Goal: Task Accomplishment & Management: Complete application form

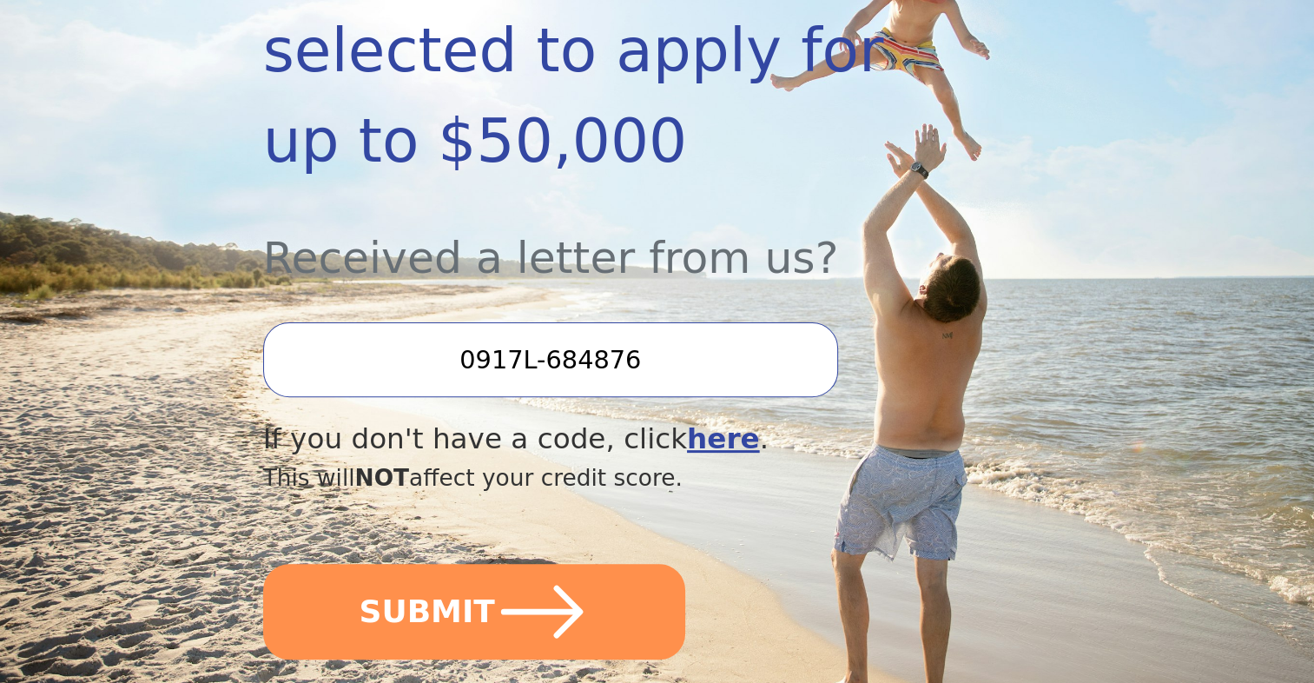
scroll to position [483, 0]
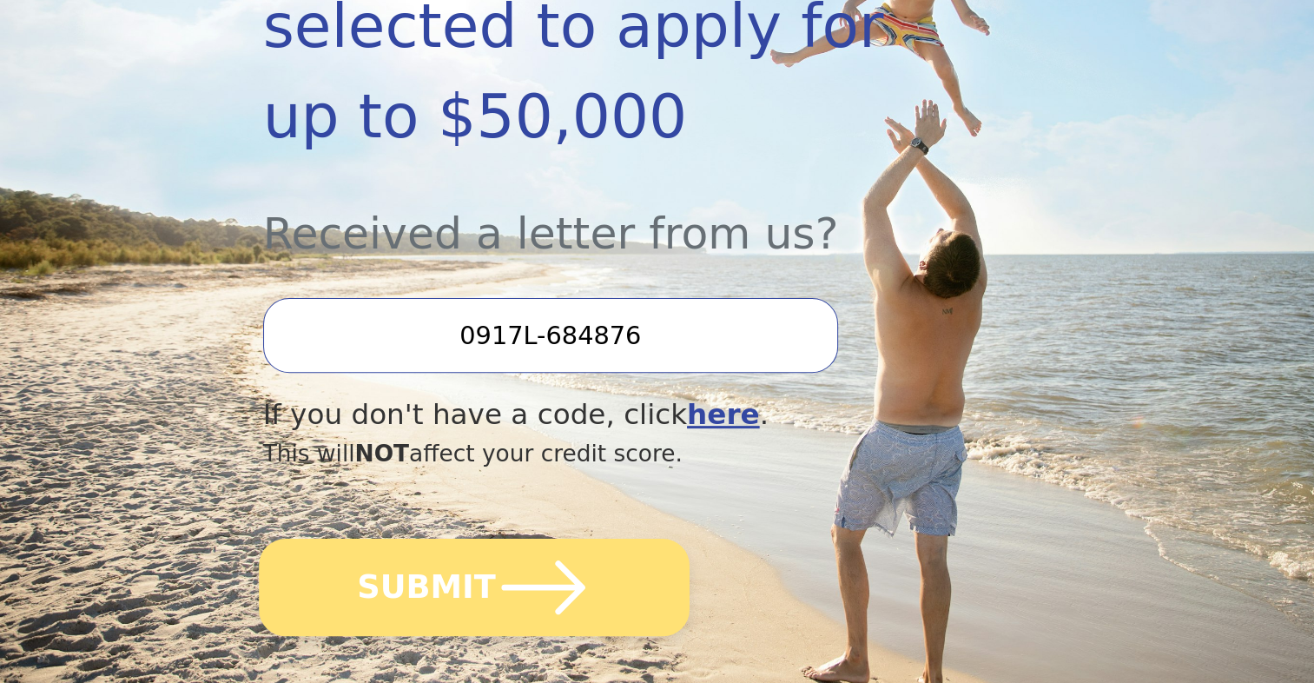
click at [551, 540] on icon "submit" at bounding box center [543, 587] width 96 height 96
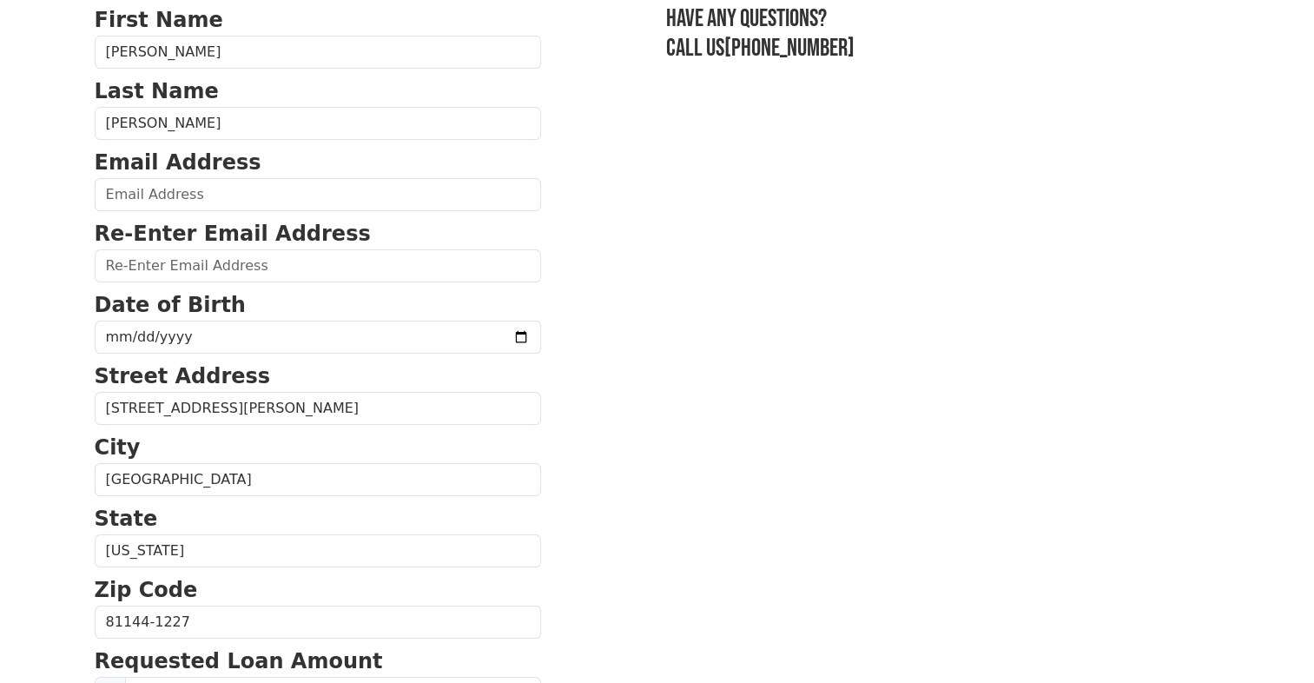
scroll to position [139, 0]
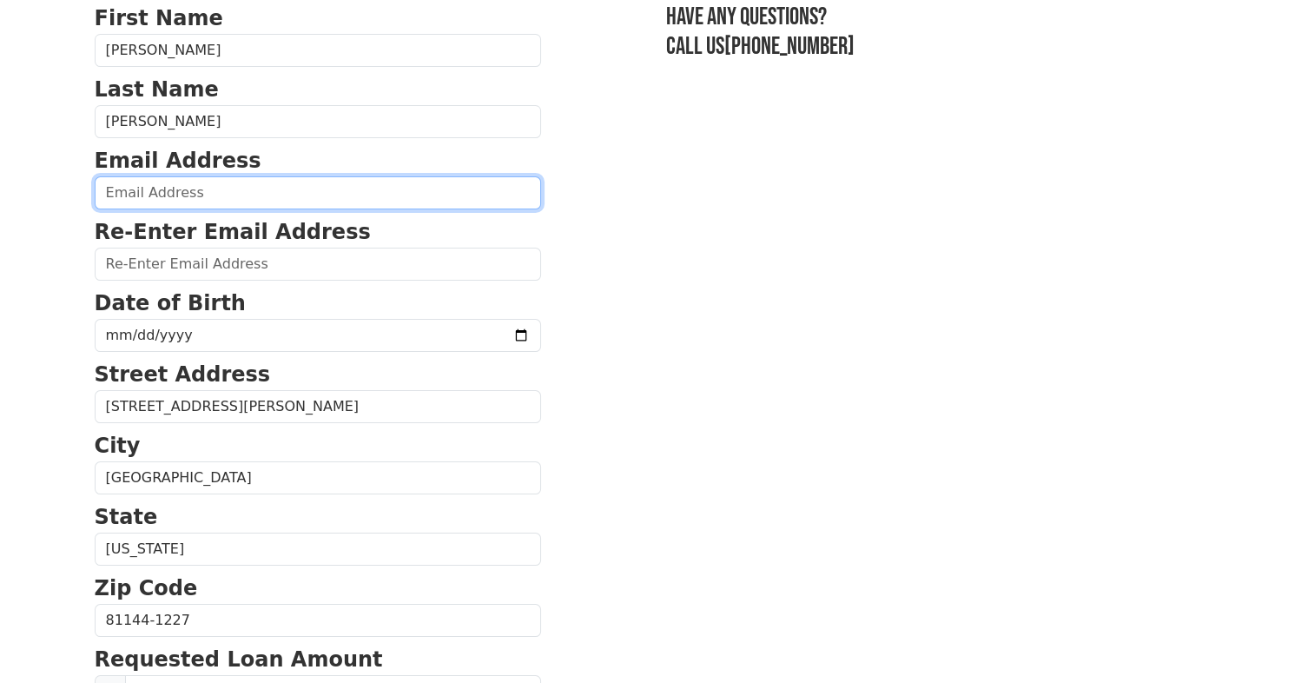
click at [278, 184] on input "email" at bounding box center [318, 192] width 446 height 33
type input "walker7410@hotmail.com"
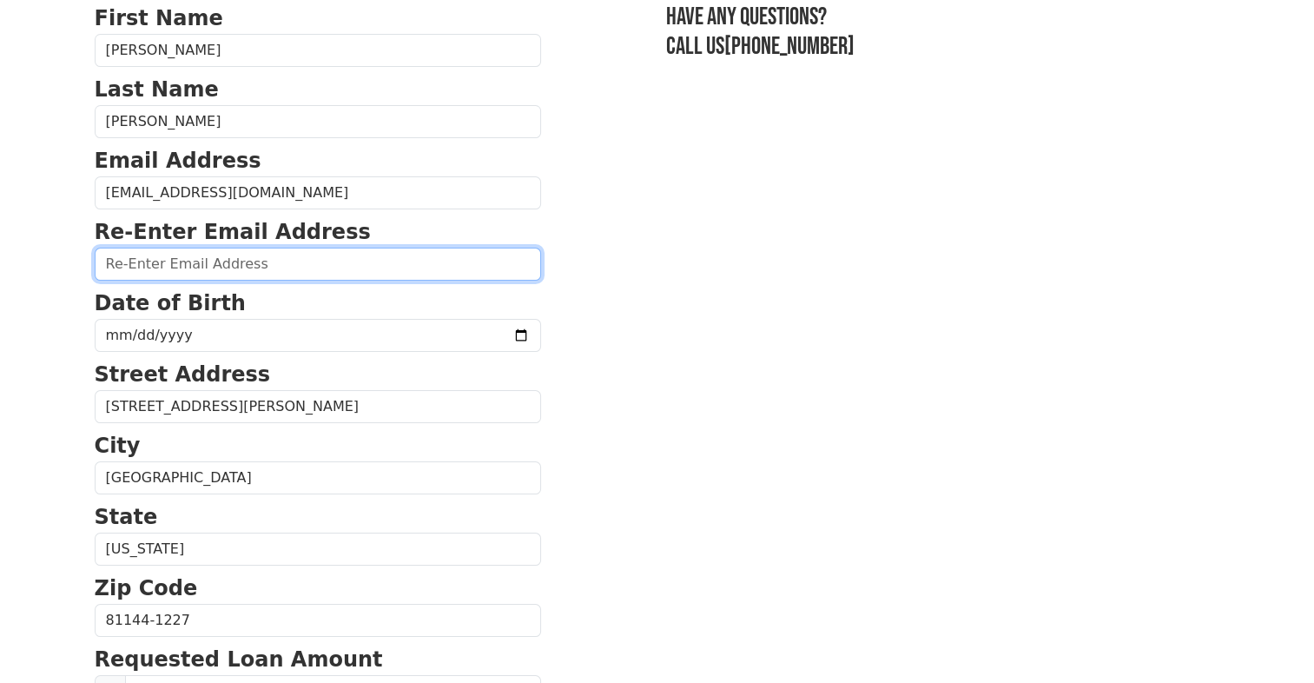
type input "walker7410@hotmail.com"
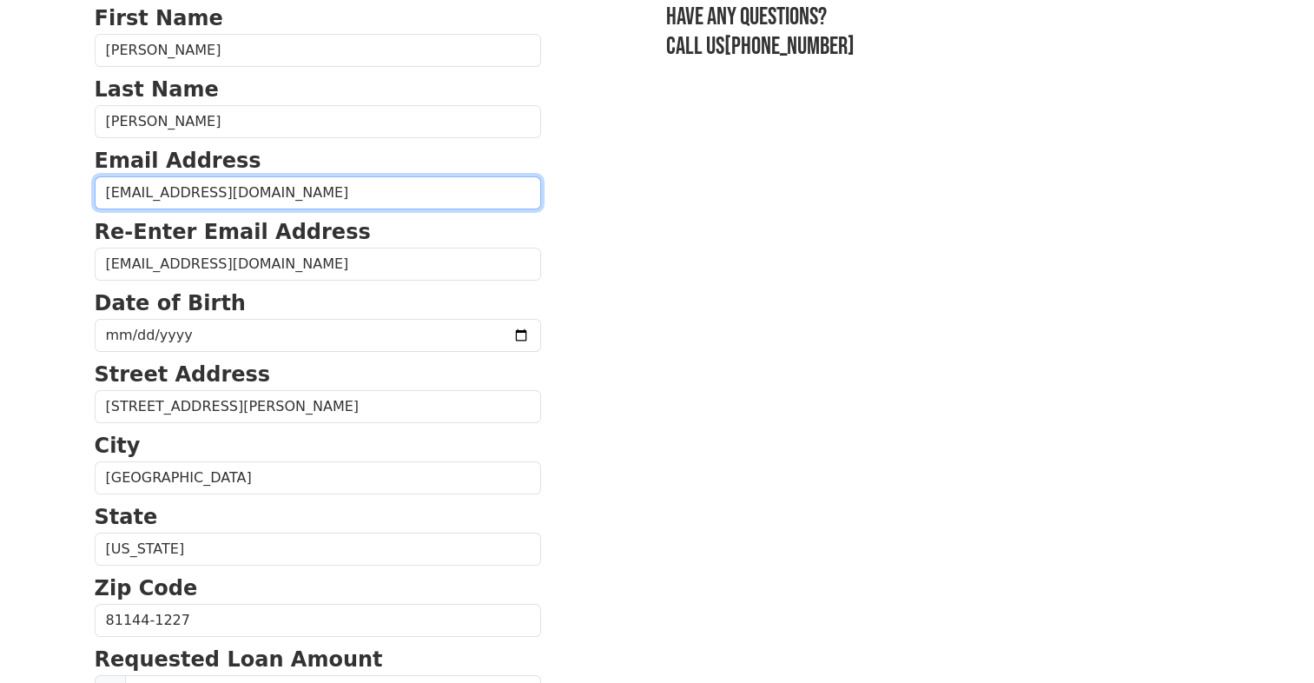
type input "(719) 580-7126"
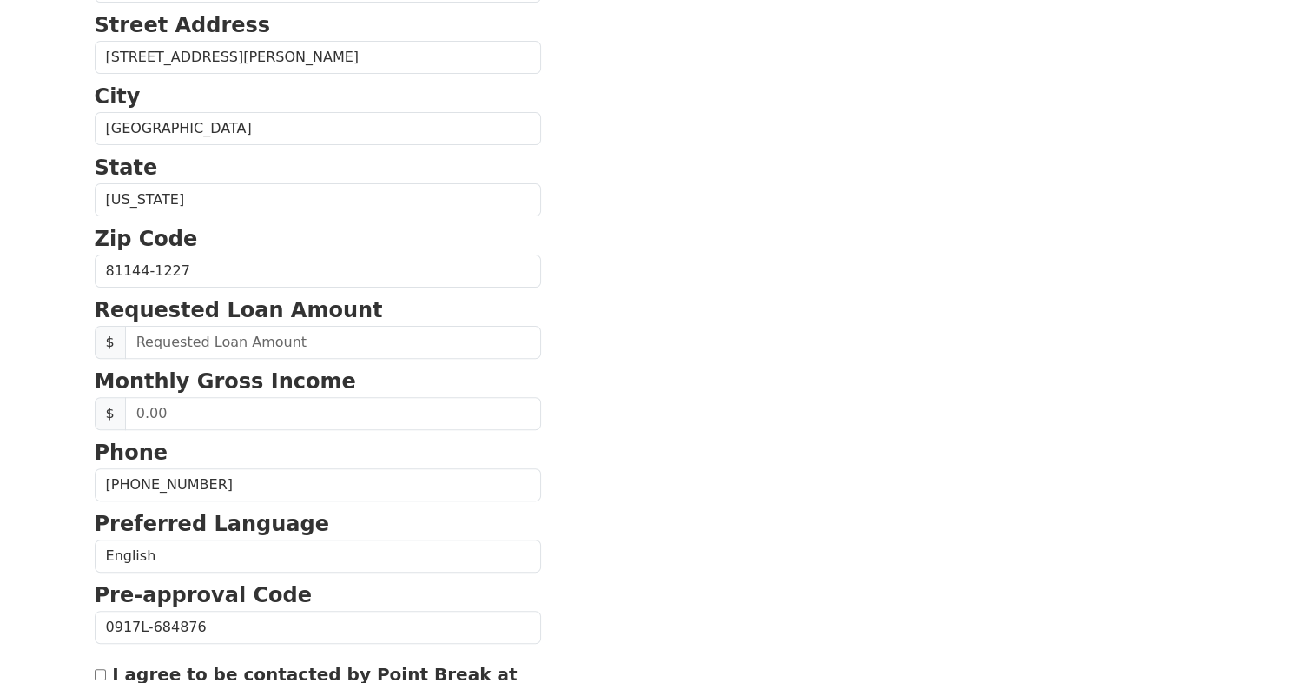
scroll to position [494, 0]
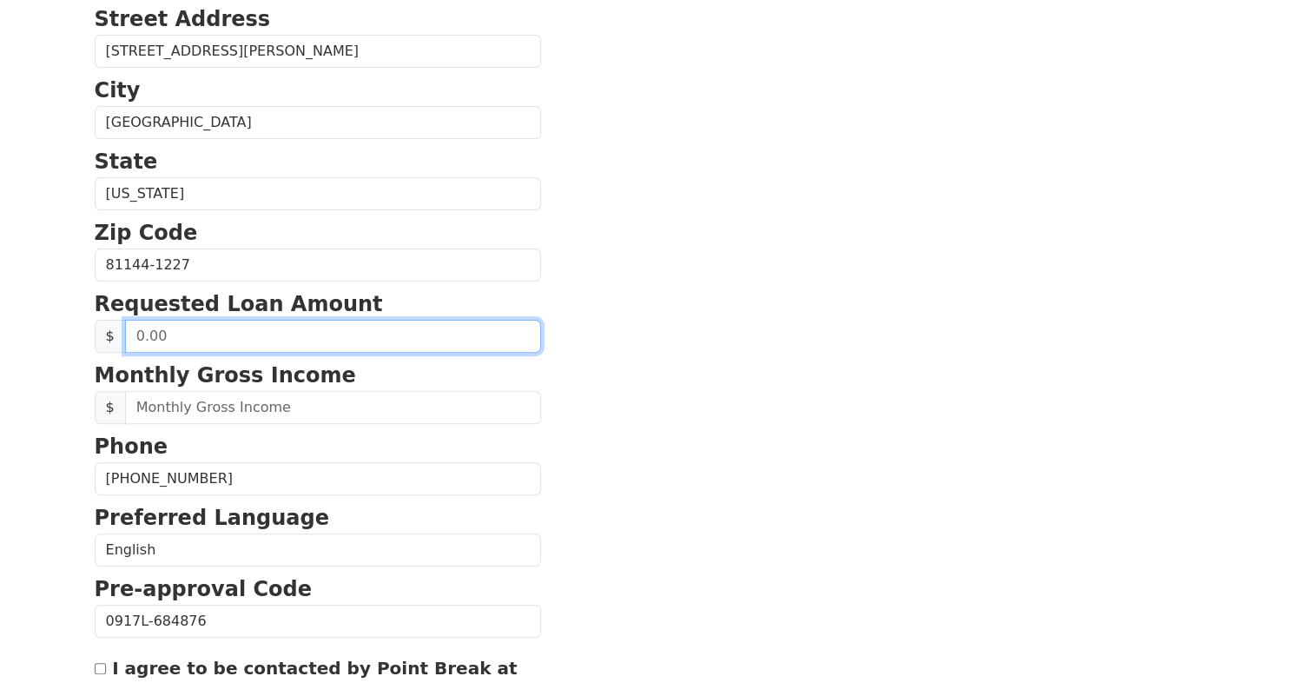
click at [268, 326] on input "text" at bounding box center [333, 336] width 416 height 33
type input "15,000.00"
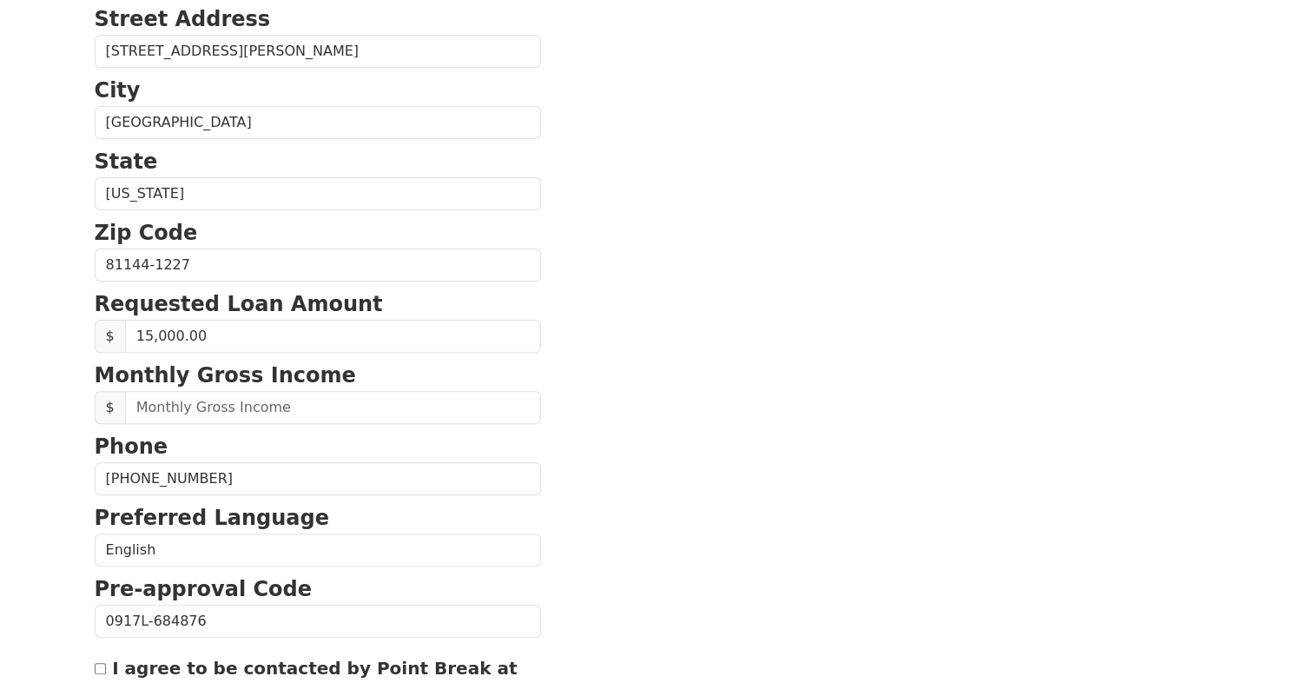
click at [580, 471] on section "First Name Anthony Last Name Walker Email Address walker7410@hotmail.com Re-Ent…" at bounding box center [658, 266] width 1126 height 1239
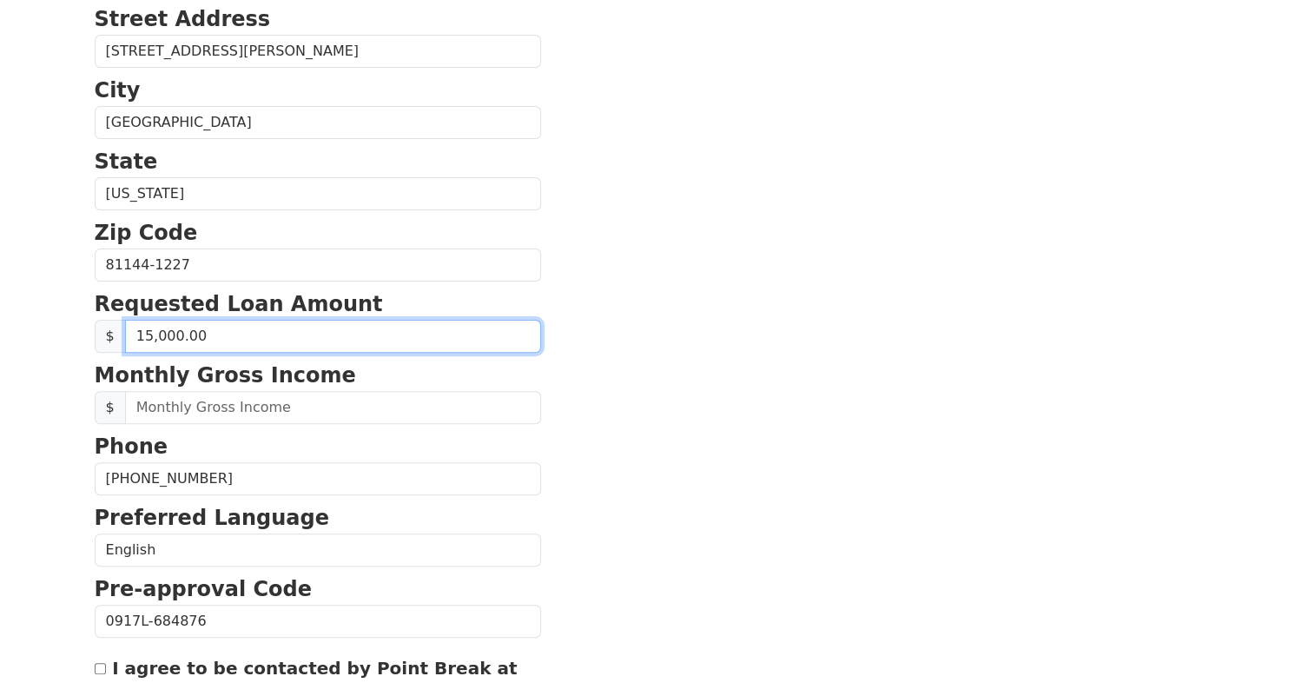
click at [148, 329] on input "15,000.00" at bounding box center [333, 336] width 416 height 33
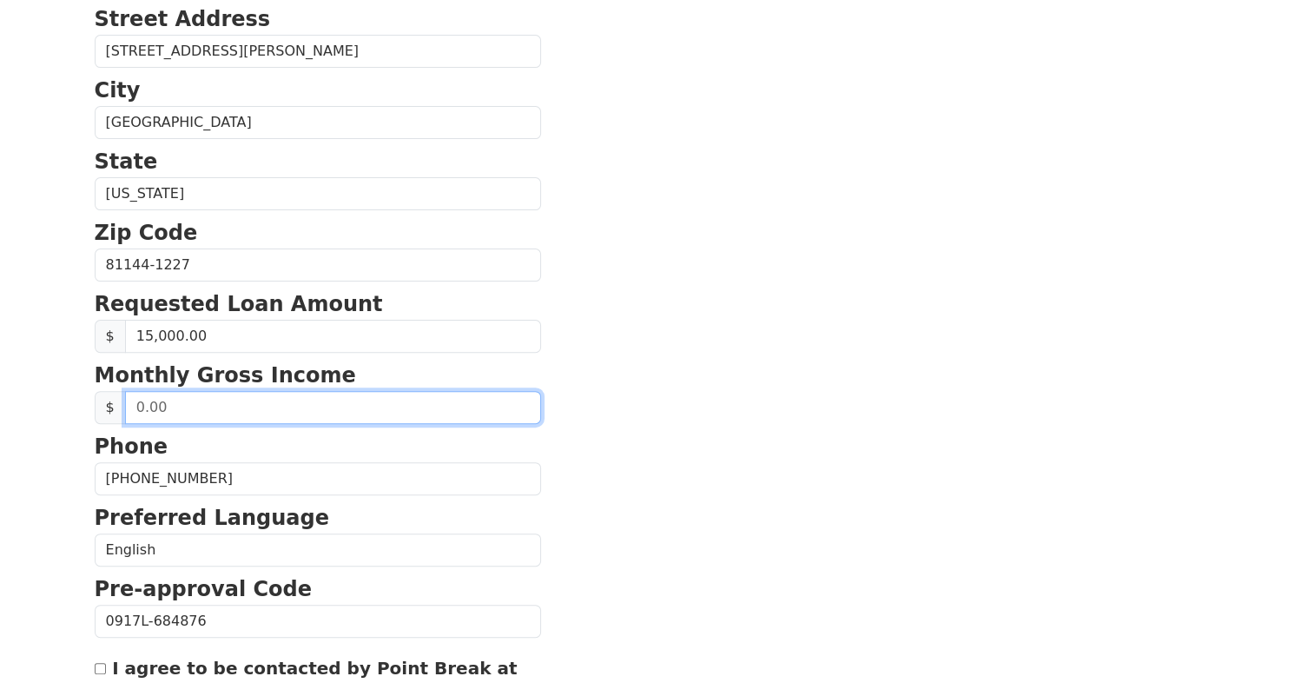
click at [191, 397] on input "text" at bounding box center [333, 407] width 416 height 33
type input "5,600.00"
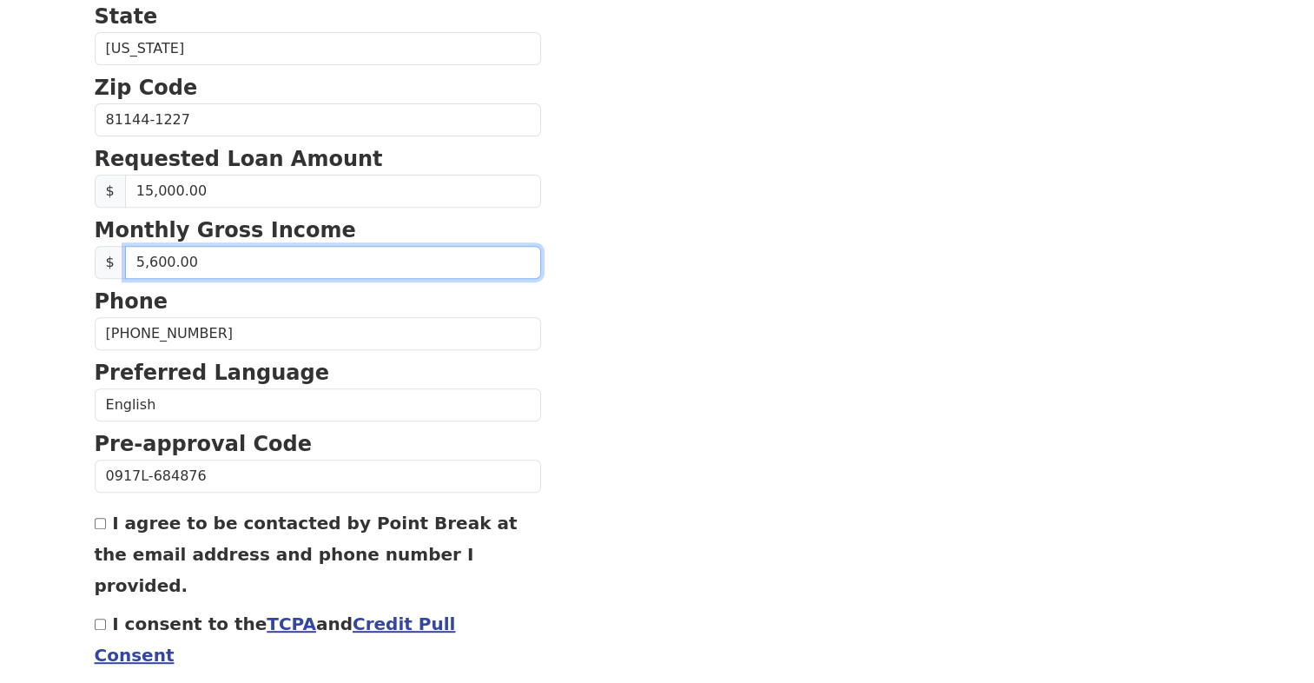
scroll to position [695, 0]
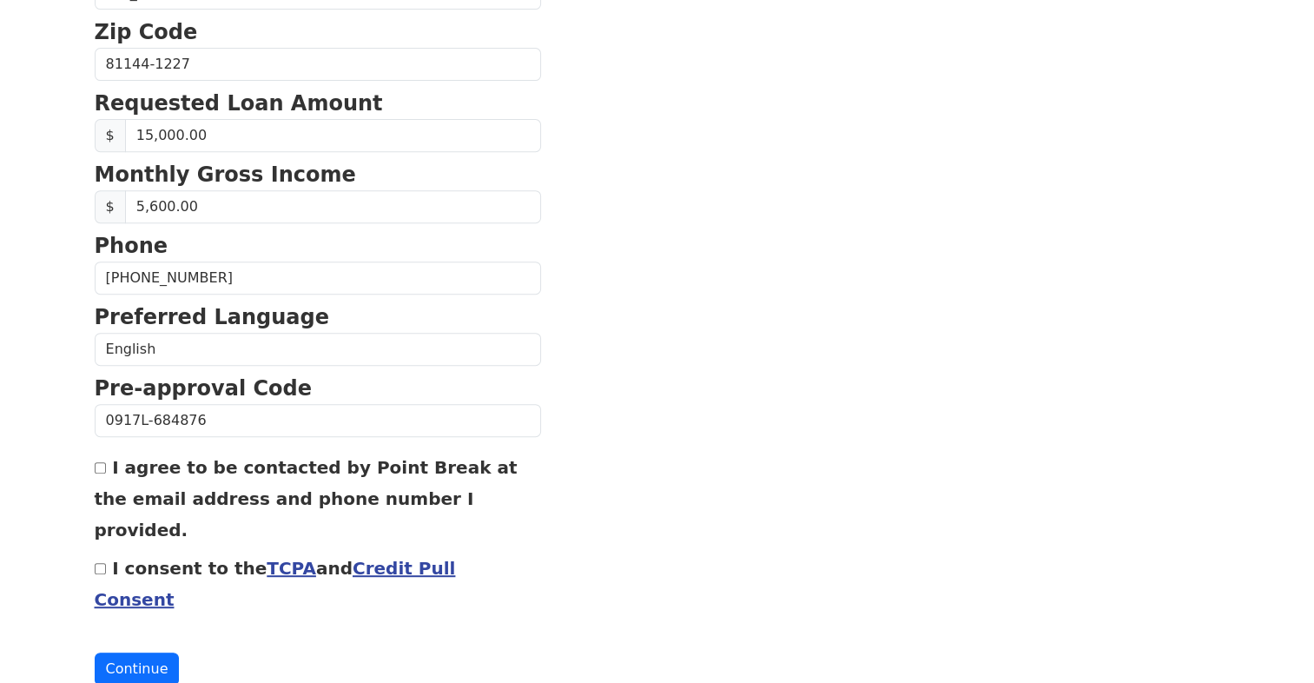
click at [97, 463] on input "I agree to be contacted by Point Break at the email address and phone number I …" at bounding box center [100, 467] width 11 height 11
checkbox input "true"
click at [97, 563] on input "I consent to the TCPA and Credit Pull Consent" at bounding box center [100, 568] width 11 height 11
checkbox input "true"
click at [129, 652] on button "Continue" at bounding box center [137, 668] width 85 height 33
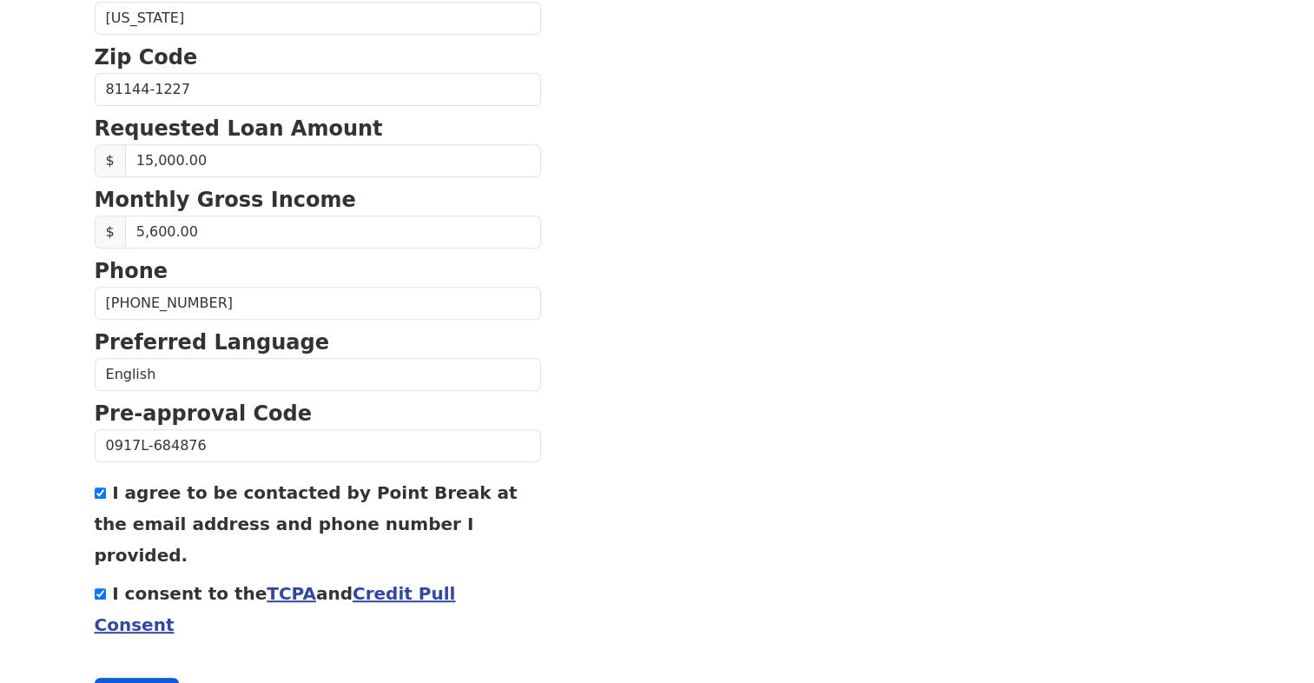
scroll to position [719, 0]
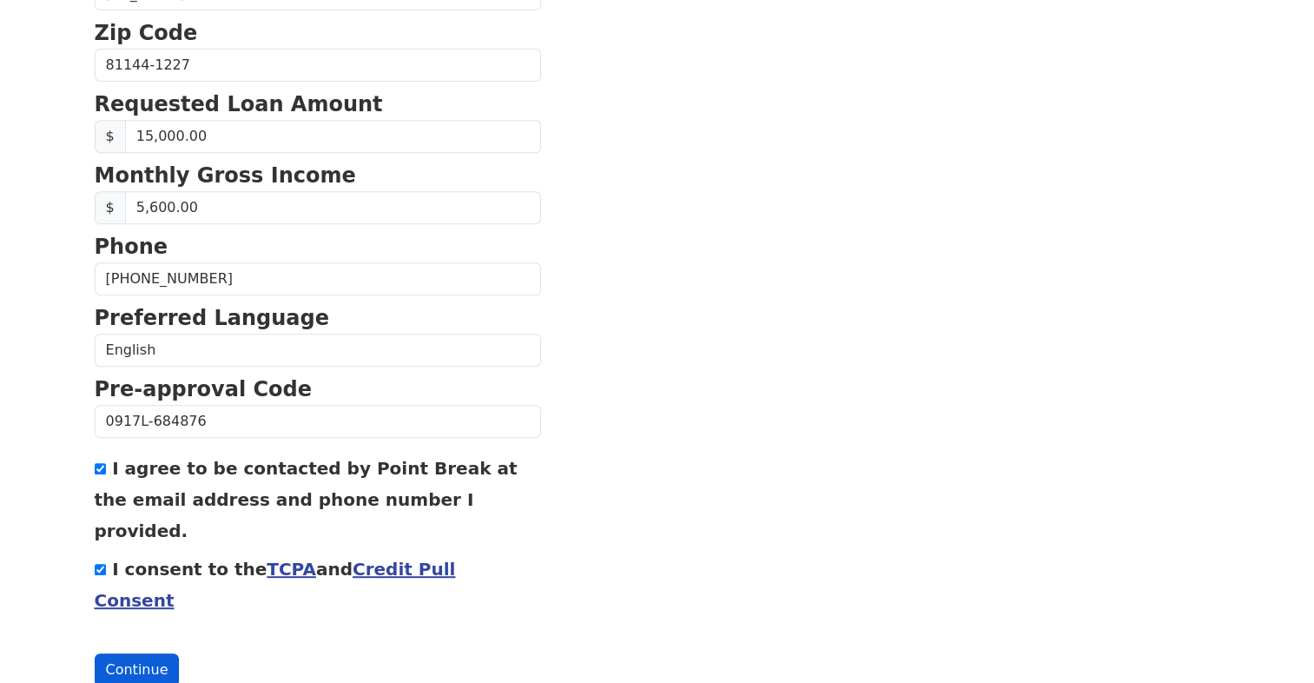
click at [126, 653] on button "Continue" at bounding box center [137, 669] width 85 height 33
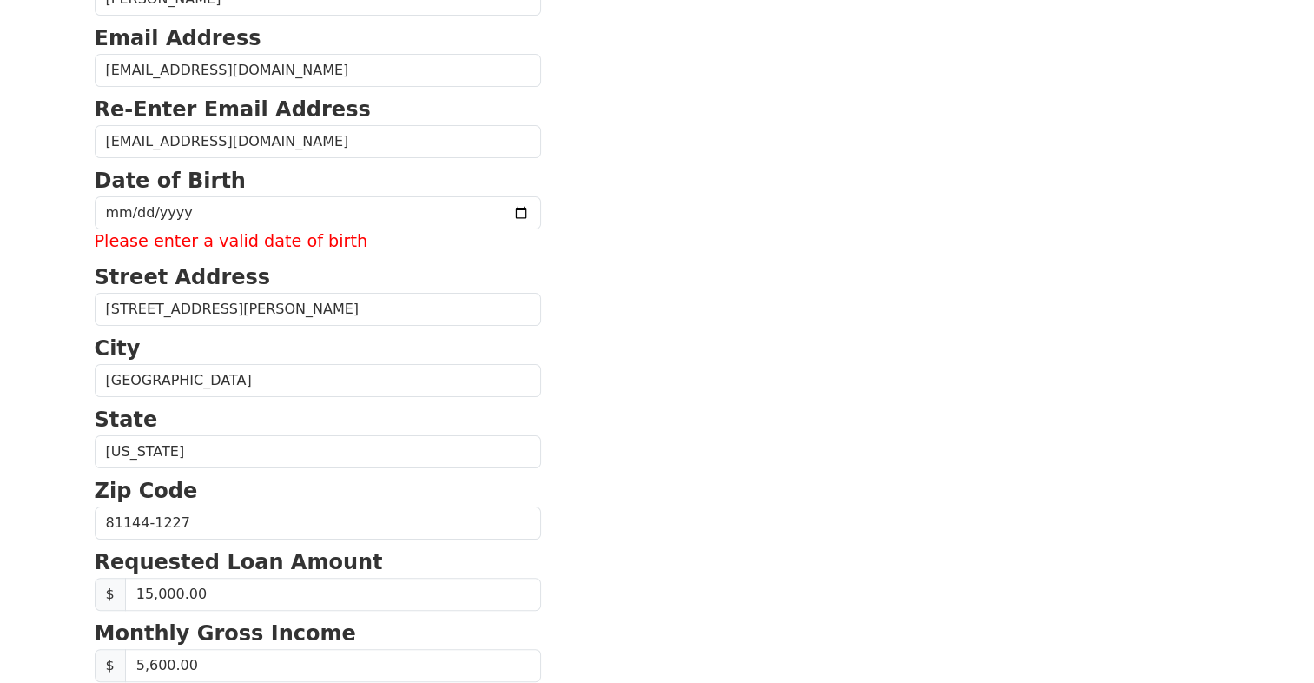
scroll to position [0, 0]
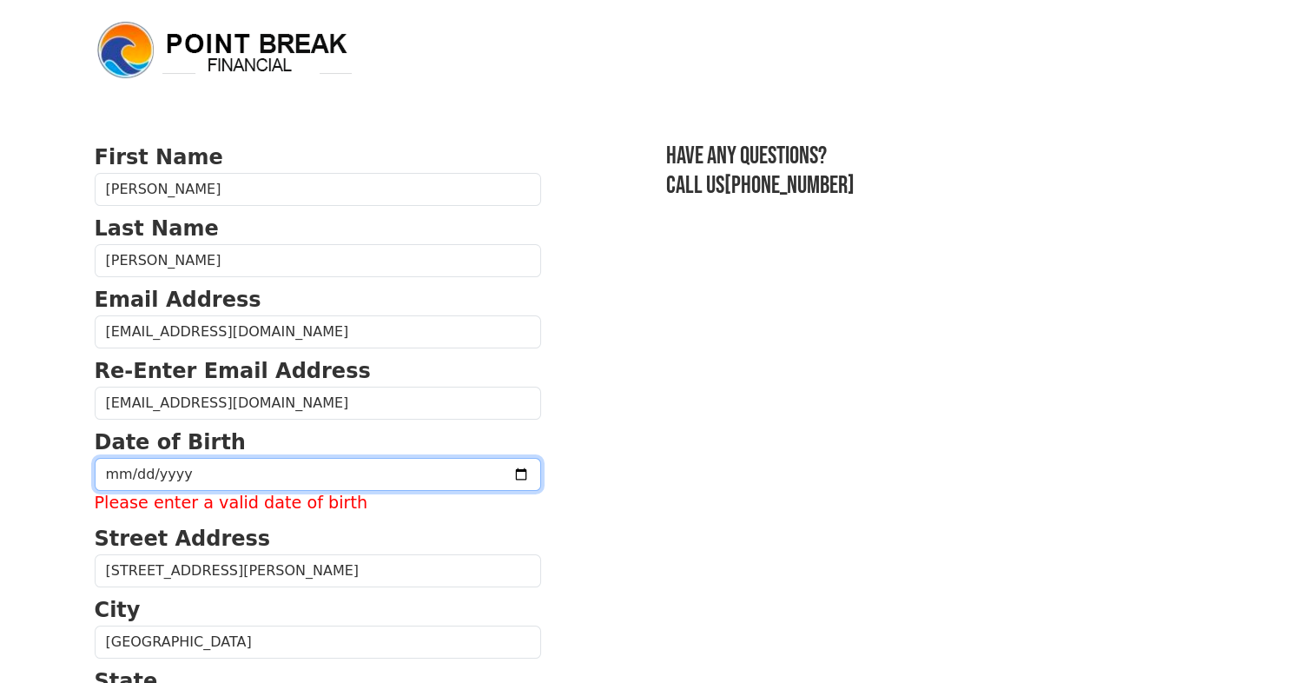
click at [344, 465] on input "date" at bounding box center [318, 474] width 446 height 33
type input "1983-02-22"
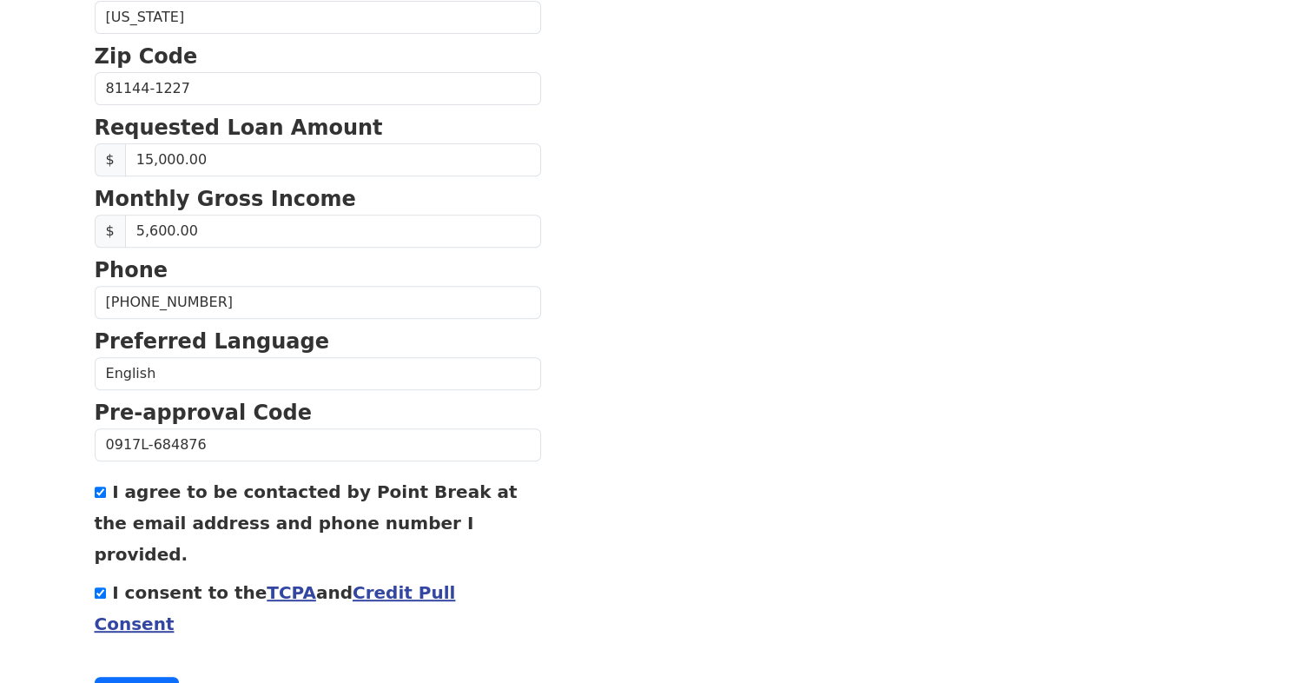
scroll to position [695, 0]
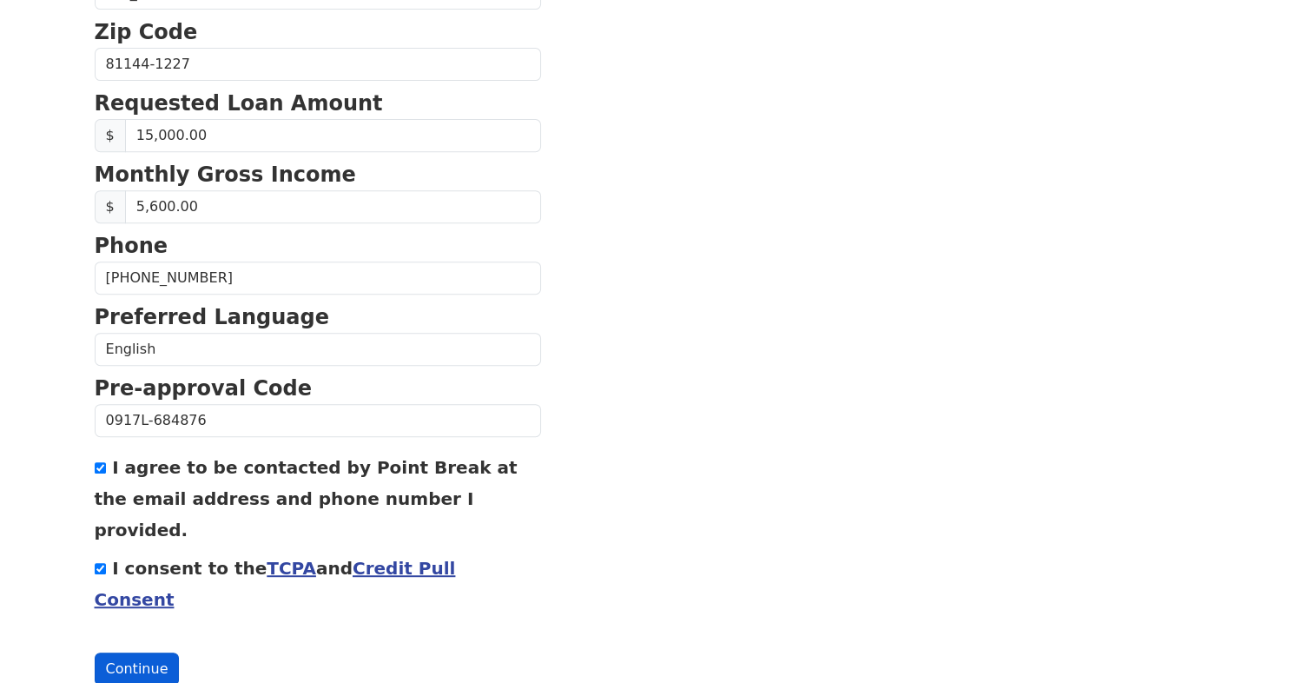
click at [140, 652] on button "Continue" at bounding box center [137, 668] width 85 height 33
